Goal: Task Accomplishment & Management: Use online tool/utility

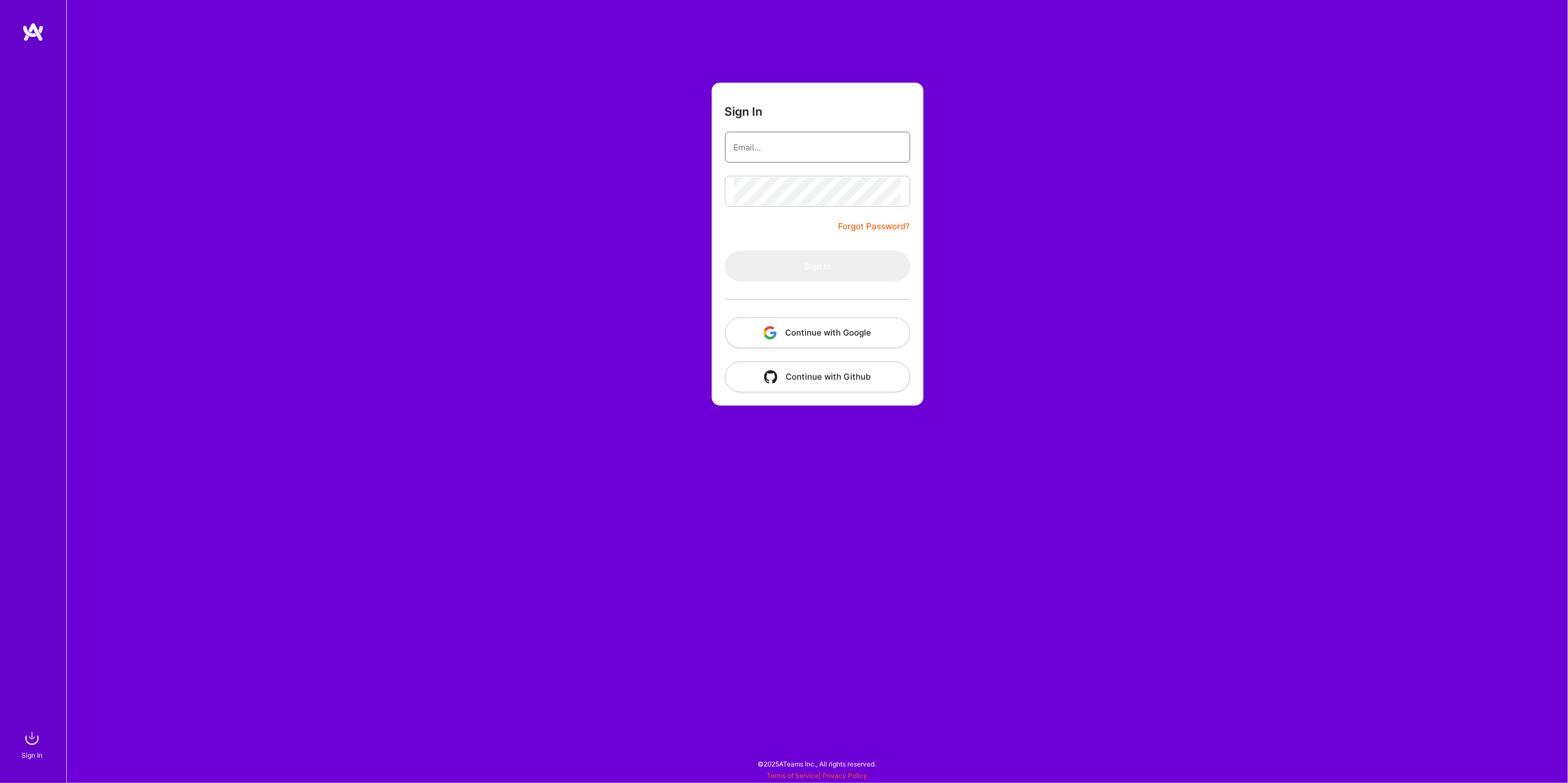
click at [812, 146] on input "email" at bounding box center [818, 147] width 168 height 28
click at [896, 145] on div "1" at bounding box center [818, 147] width 168 height 12
click at [892, 149] on span "1" at bounding box center [894, 153] width 8 height 10
type input "[PERSON_NAME][EMAIL_ADDRESS][DOMAIN_NAME]"
click at [813, 262] on button "Sign In" at bounding box center [817, 266] width 185 height 31
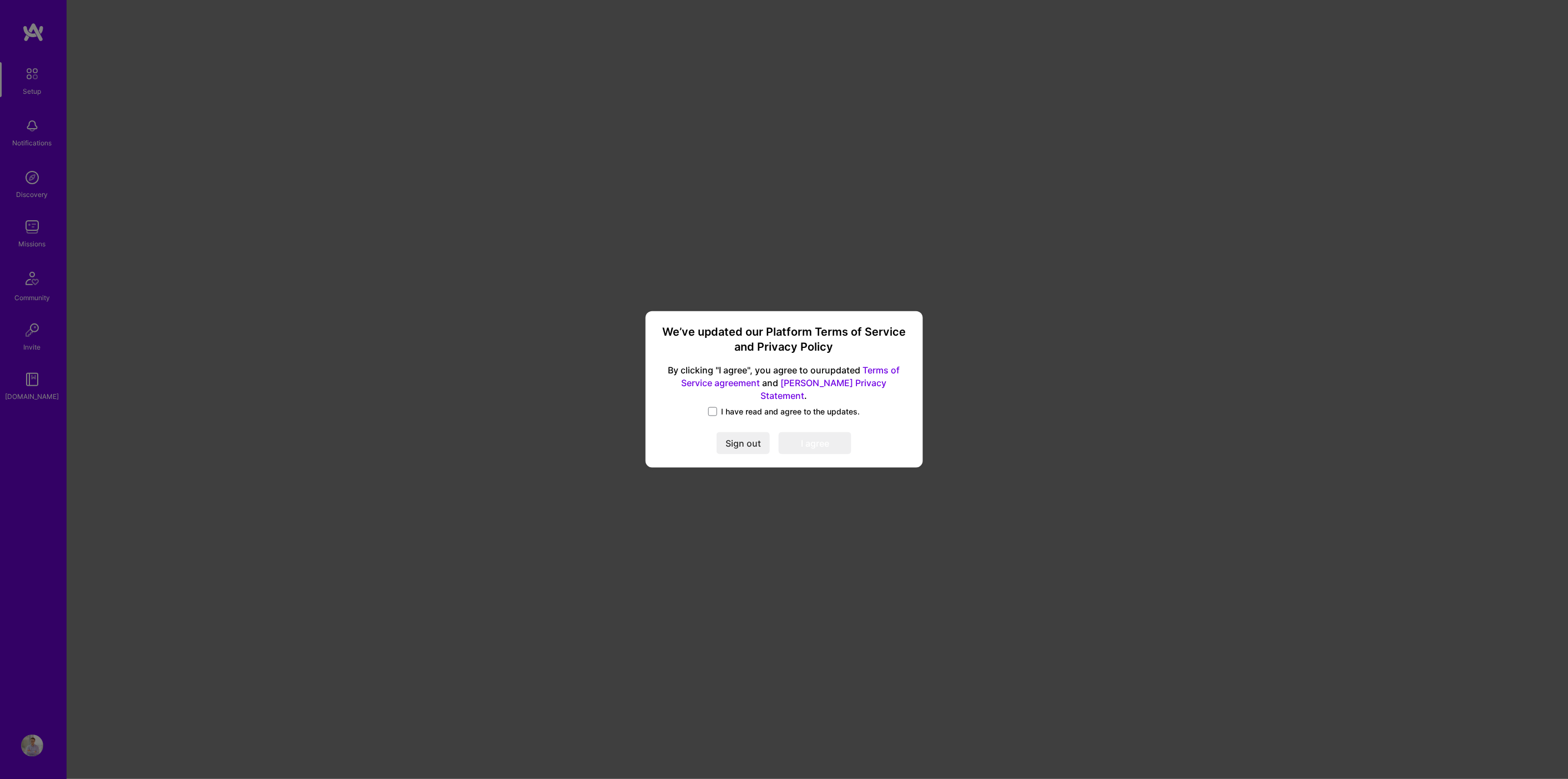
click at [713, 409] on label "I have read and agree to the updates." at bounding box center [784, 411] width 152 height 11
click at [0, 0] on input "I have read and agree to the updates." at bounding box center [0, 0] width 0 height 0
click at [824, 440] on button "I agree" at bounding box center [815, 444] width 73 height 22
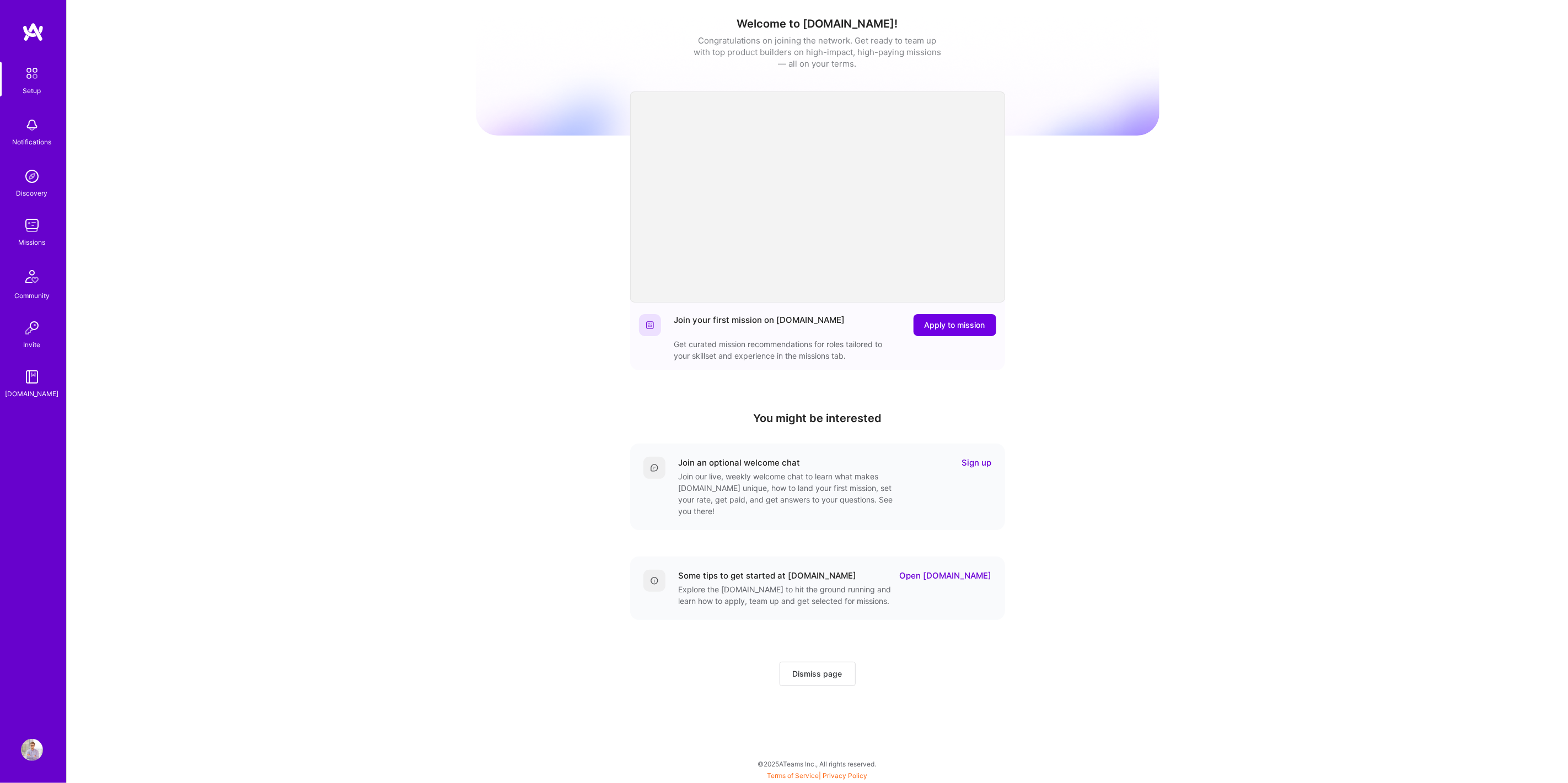
click at [37, 235] on img at bounding box center [32, 225] width 22 height 22
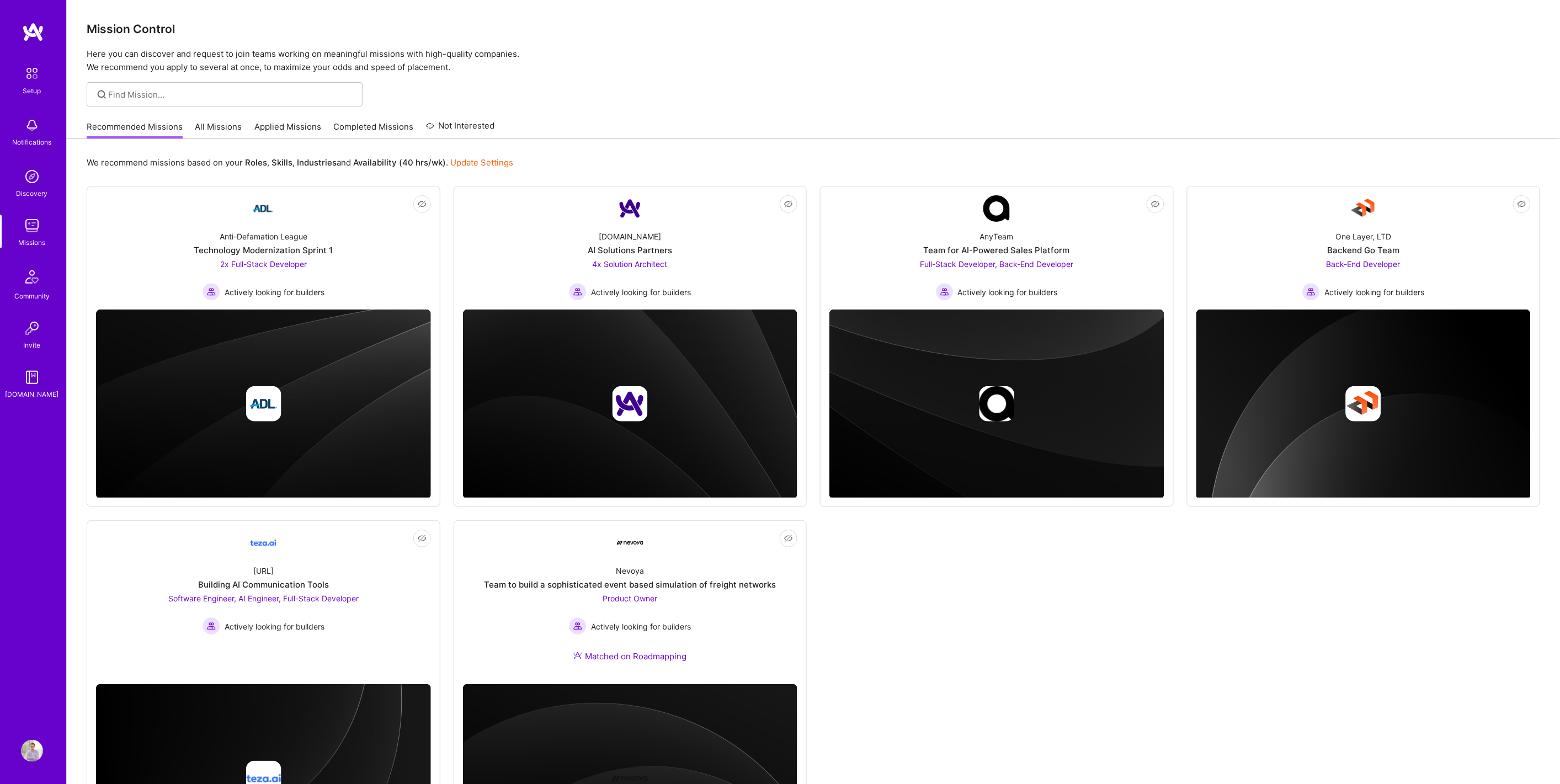
click at [239, 123] on link "All Missions" at bounding box center [219, 129] width 47 height 18
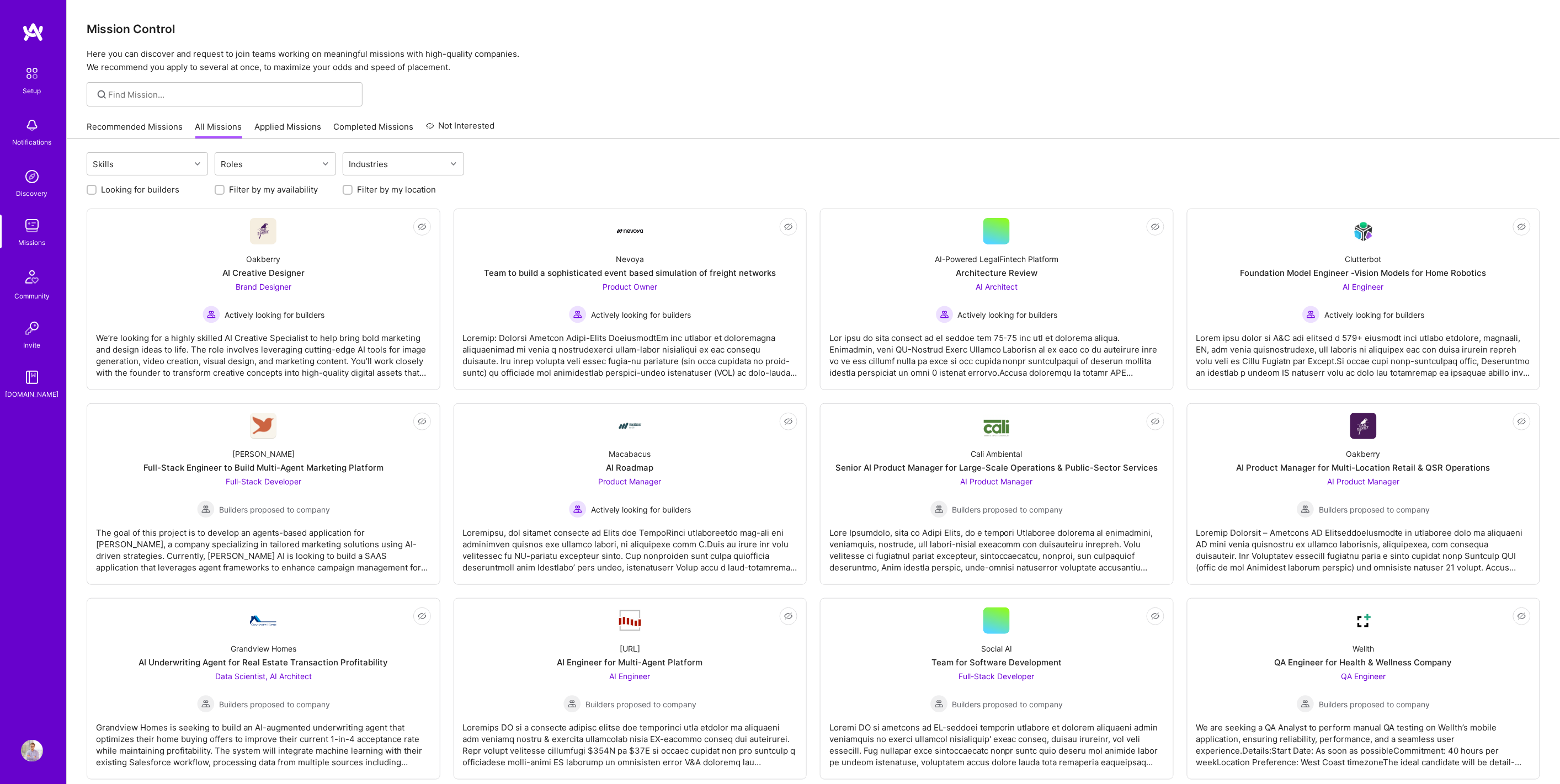
click at [122, 124] on link "Recommended Missions" at bounding box center [135, 129] width 96 height 18
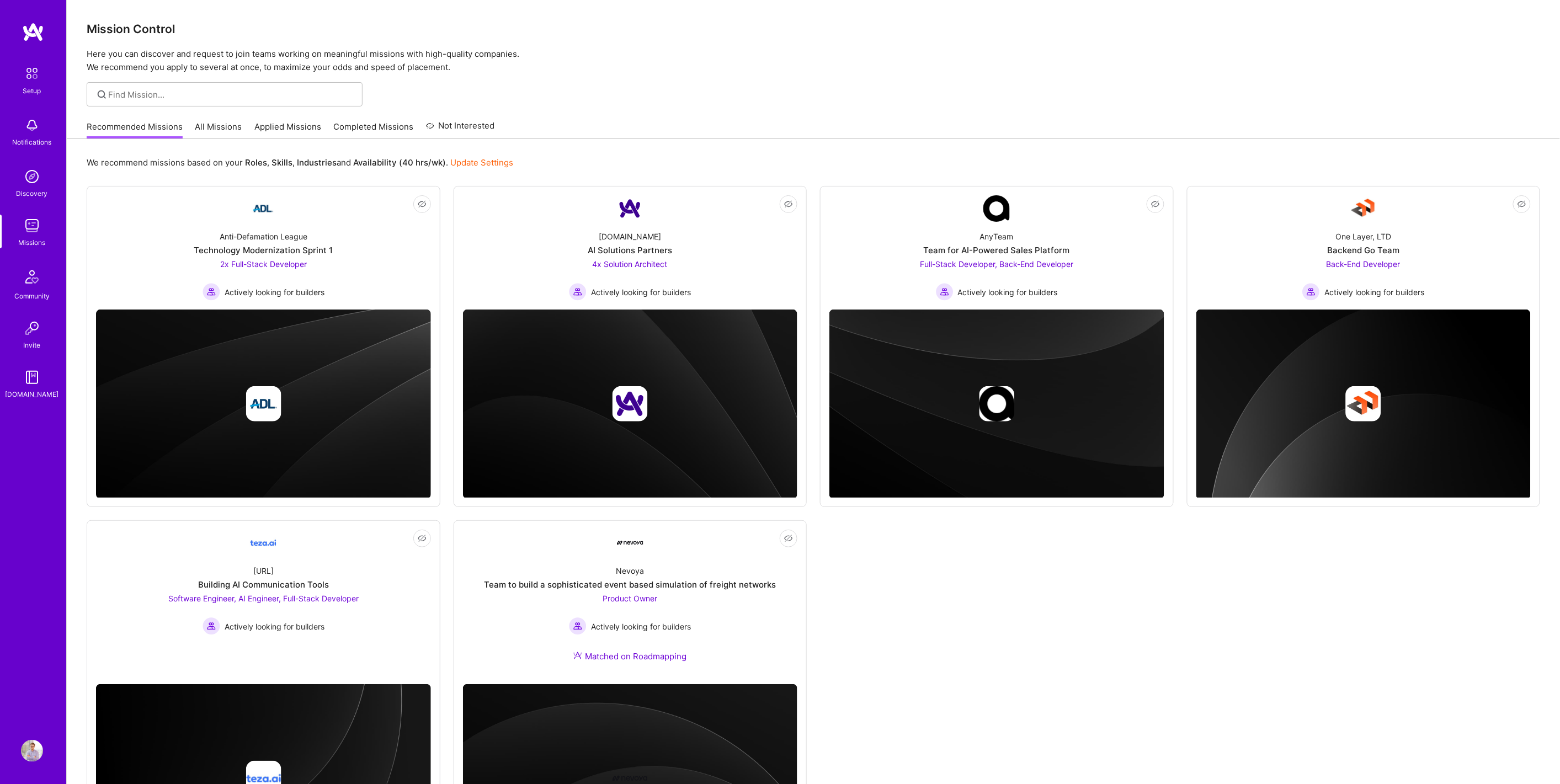
click at [244, 137] on div "Recommended Missions All Missions Applied Missions Completed Missions Not Inter…" at bounding box center [290, 126] width 408 height 24
click at [226, 137] on link "All Missions" at bounding box center [219, 129] width 47 height 18
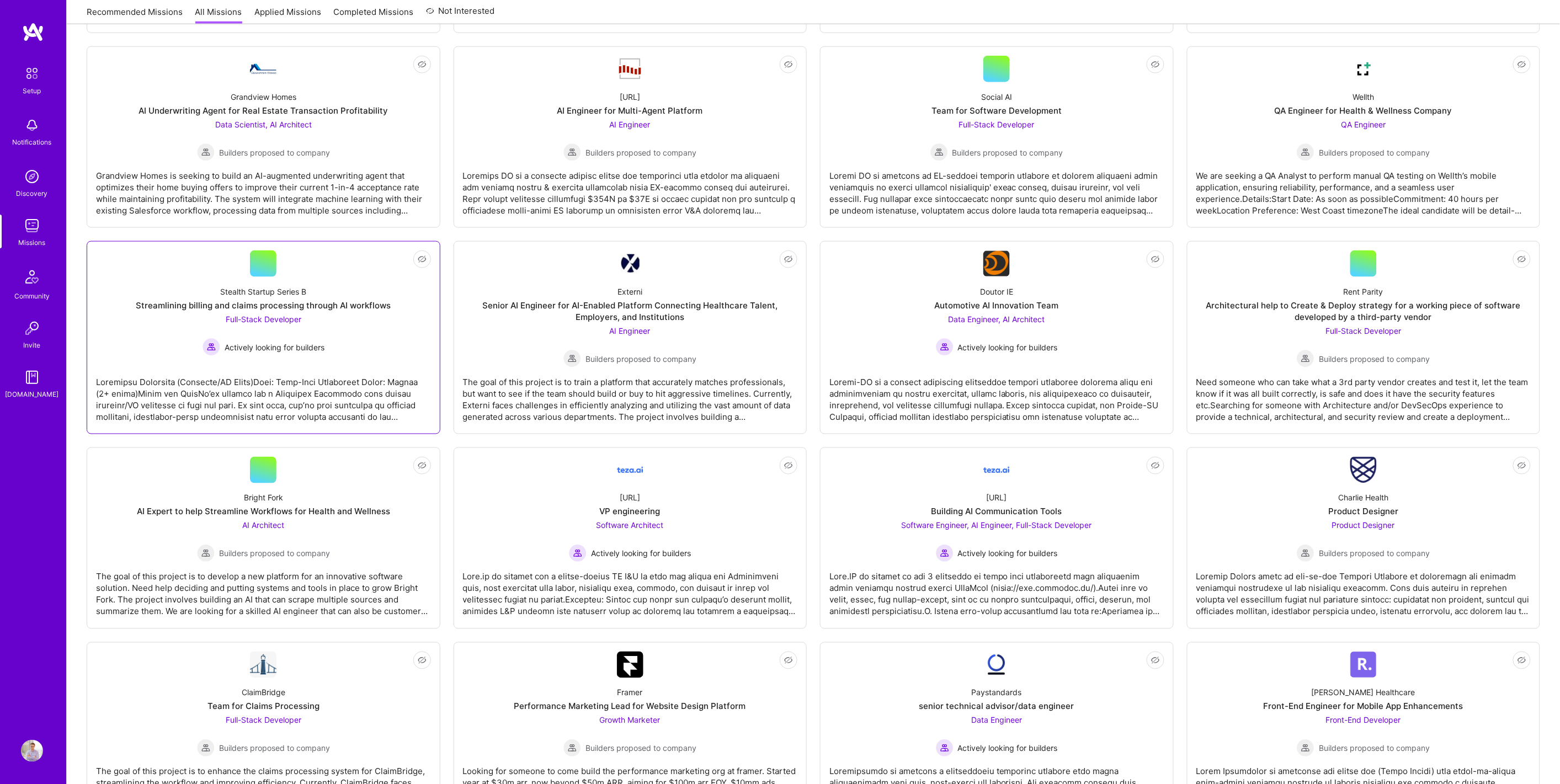
scroll to position [735, 0]
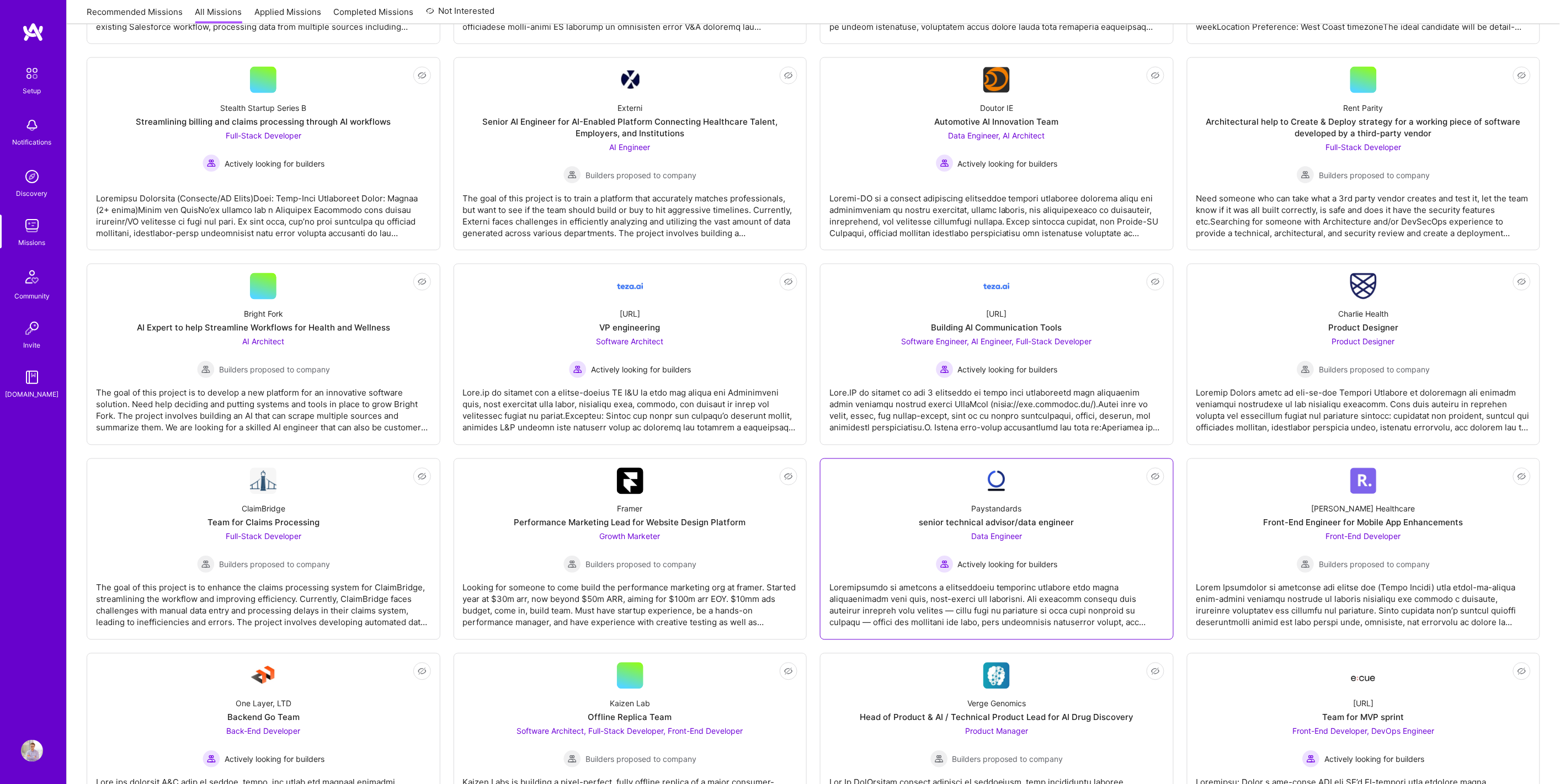
click at [994, 524] on div "senior technical advisor/data engineer" at bounding box center [997, 522] width 155 height 12
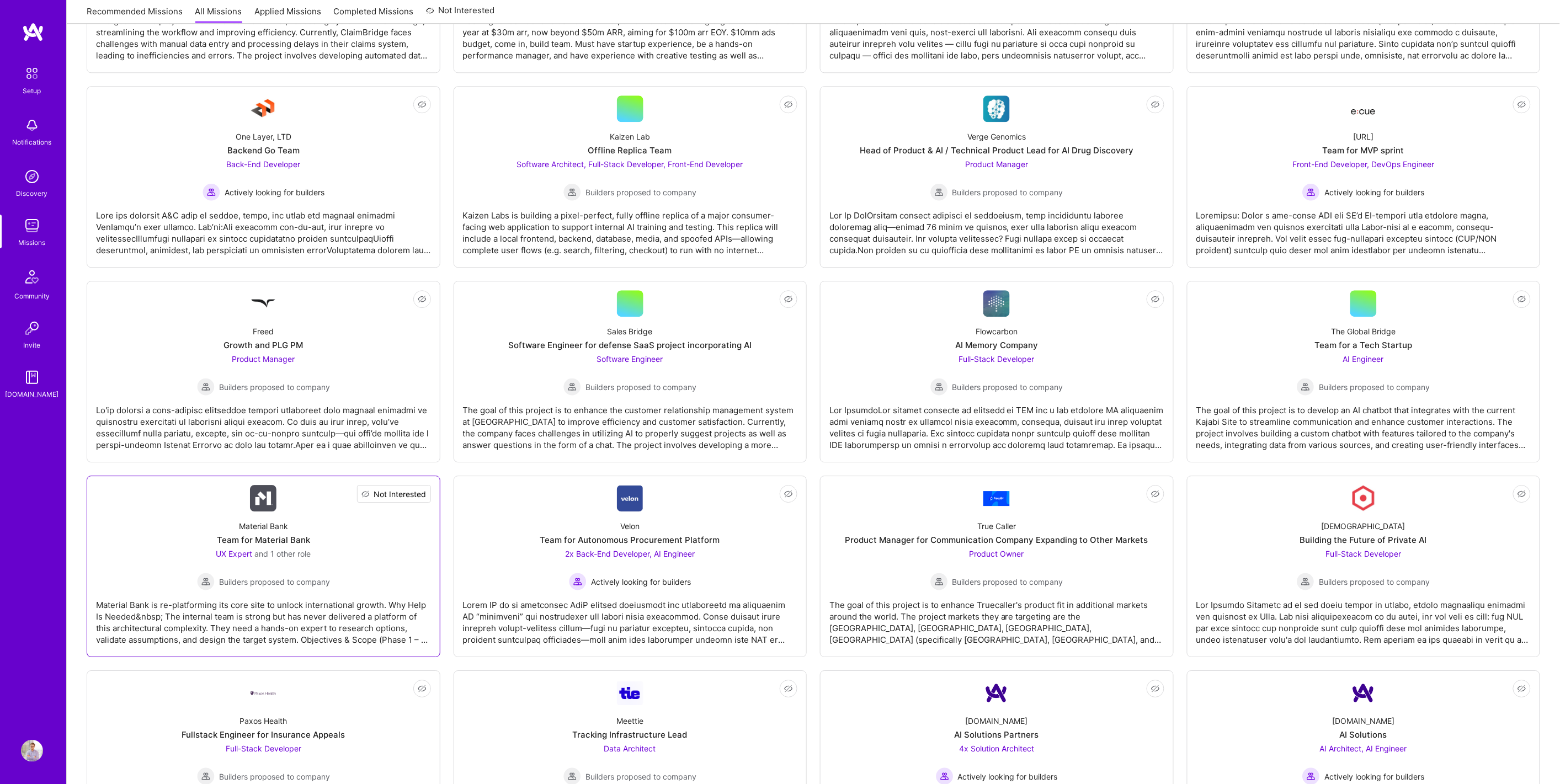
scroll to position [1349, 0]
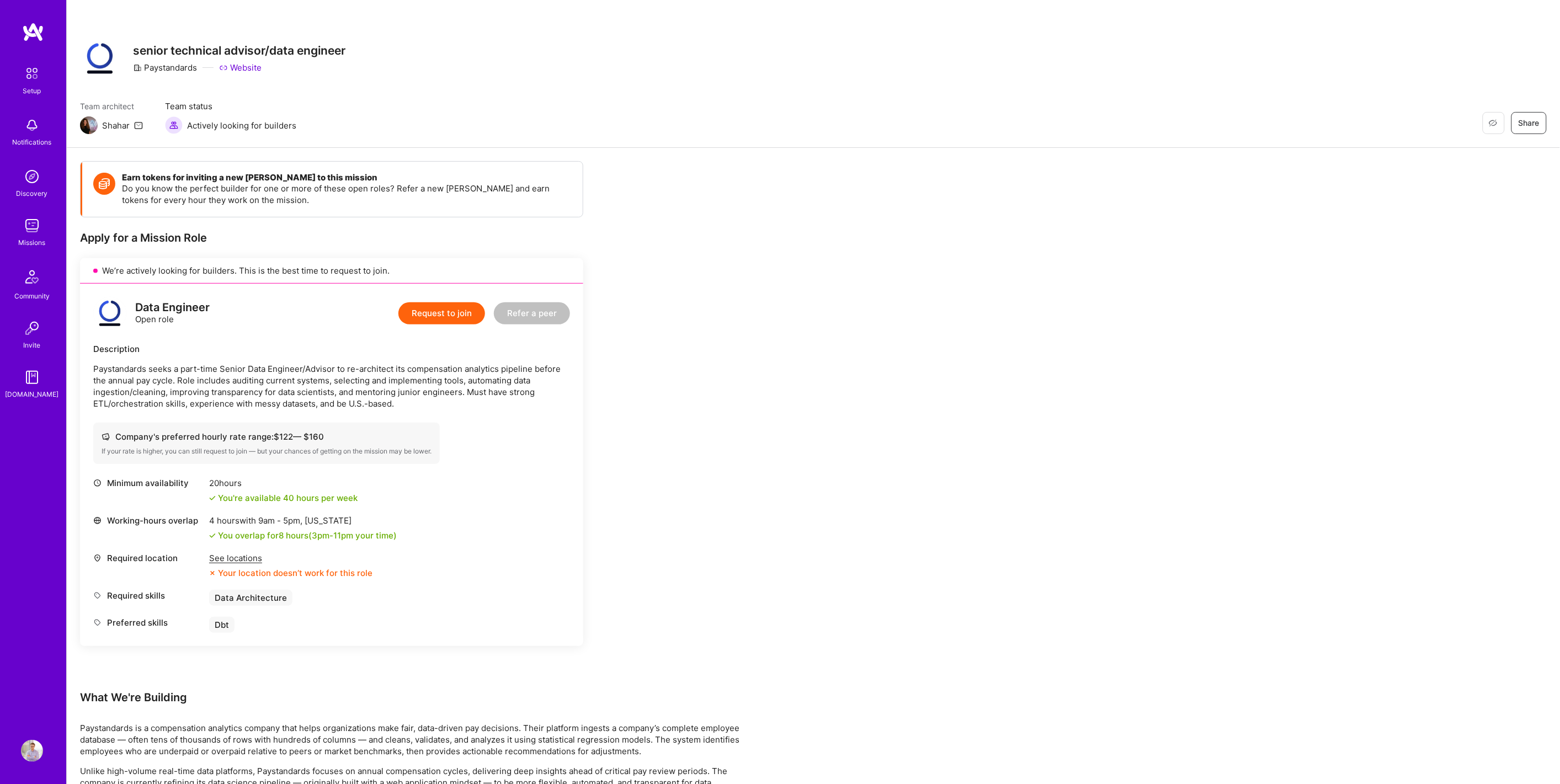
click at [228, 66] on icon at bounding box center [224, 68] width 9 height 9
click div "Earn tokens for inviting a new A.Teamer to this mission Do you know the perfect…"
